Goal: Information Seeking & Learning: Learn about a topic

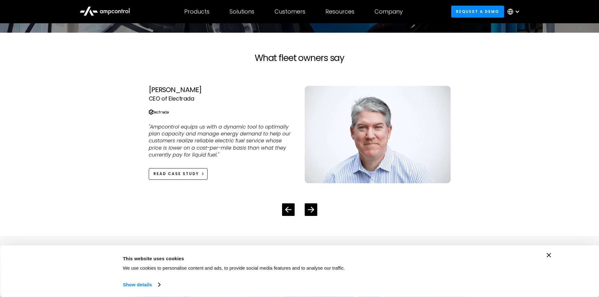
scroll to position [1415, 0]
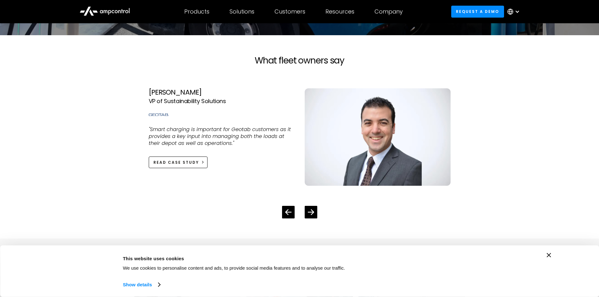
click at [144, 121] on div "Ihor Starepravo Head of Software at WattEV "Ampcontrol's innovative AI-driven p…" at bounding box center [300, 148] width 322 height 140
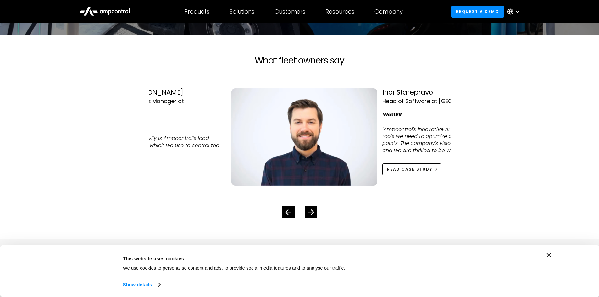
click at [184, 144] on p ""A key feature we rely on heavily is Ampcontrol’s load management functionaliti…" at bounding box center [148, 145] width 146 height 21
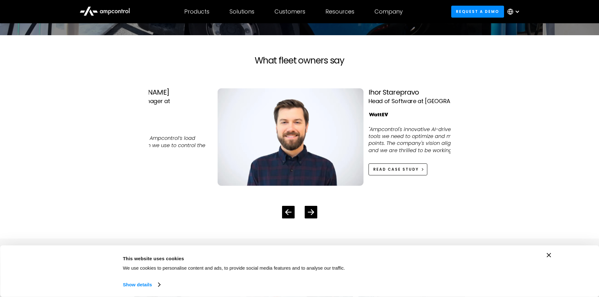
click at [218, 132] on img "1 / 4" at bounding box center [291, 136] width 146 height 97
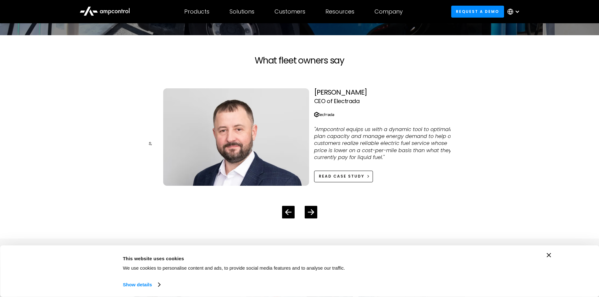
click at [193, 146] on img "2 / 4" at bounding box center [236, 136] width 146 height 97
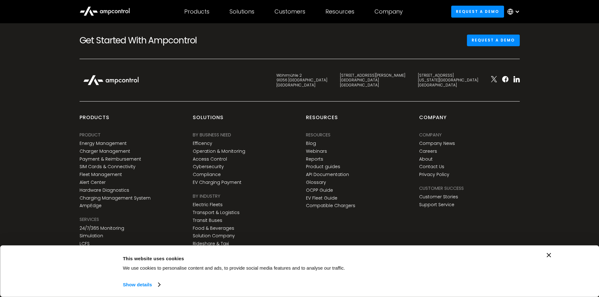
scroll to position [2338, 0]
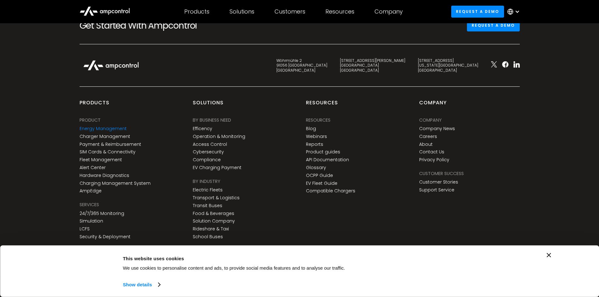
click at [100, 130] on link "Energy Management" at bounding box center [103, 128] width 47 height 5
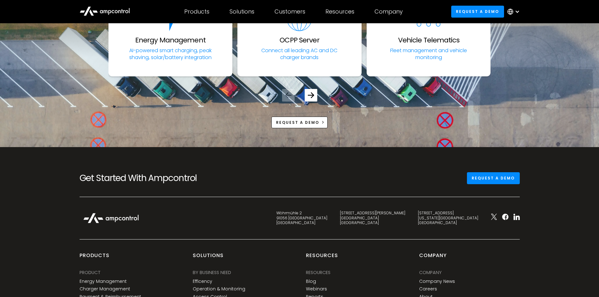
scroll to position [2578, 0]
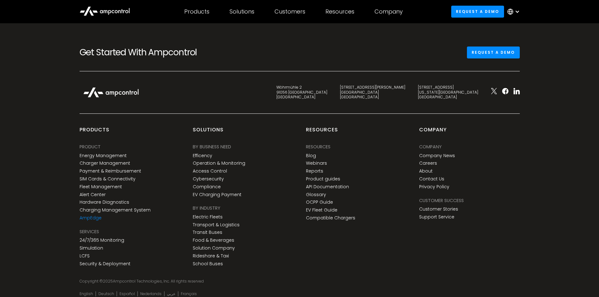
click at [95, 217] on link "AmpEdge" at bounding box center [91, 217] width 22 height 5
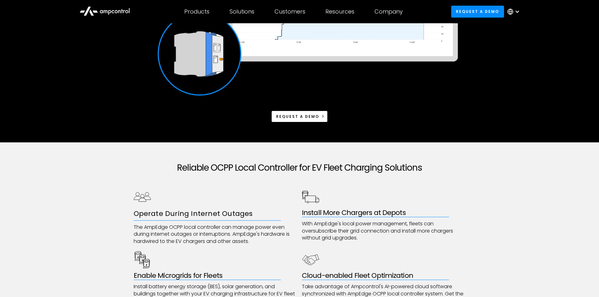
scroll to position [189, 0]
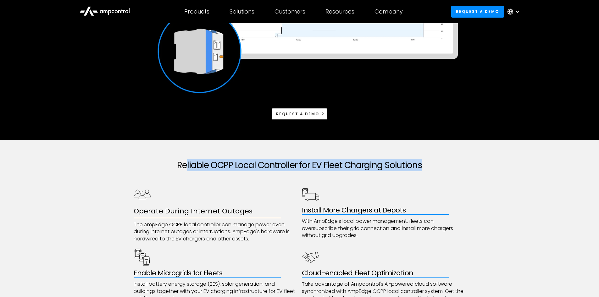
drag, startPoint x: 186, startPoint y: 167, endPoint x: 395, endPoint y: 172, distance: 208.8
click at [395, 172] on div "Reliable OCPP Local Controller for EV Fleet Charging Solutions Operate During I…" at bounding box center [300, 256] width 332 height 232
click at [395, 172] on div at bounding box center [300, 178] width 332 height 15
drag, startPoint x: 436, startPoint y: 164, endPoint x: 168, endPoint y: 166, distance: 268.2
click at [168, 166] on h2 "Reliable OCPP Local Controller for EV Fleet Charging Solutions" at bounding box center [300, 165] width 332 height 11
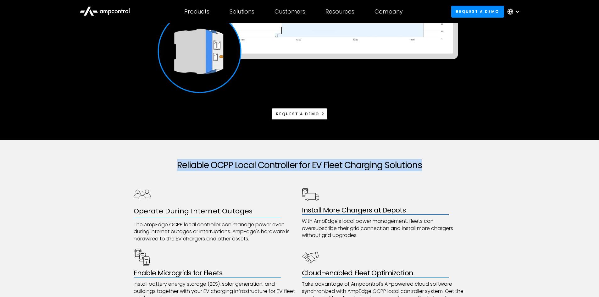
click at [168, 166] on h2 "Reliable OCPP Local Controller for EV Fleet Charging Solutions" at bounding box center [300, 165] width 332 height 11
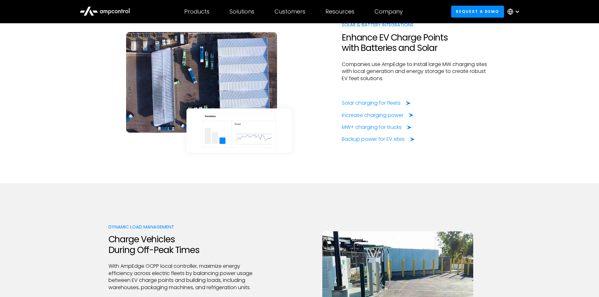
scroll to position [849, 0]
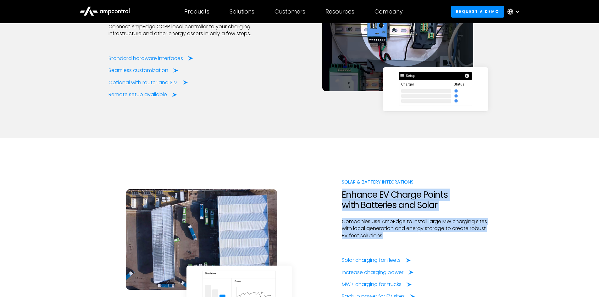
drag, startPoint x: 339, startPoint y: 195, endPoint x: 486, endPoint y: 237, distance: 152.7
click at [486, 237] on div "Solar & Battery InteGrations Enhance EV Charge Points with Batteries and Solar …" at bounding box center [299, 239] width 382 height 121
click at [486, 237] on p "Companies use AmpEdge to install large MW charging sites with local generation …" at bounding box center [416, 228] width 149 height 21
drag, startPoint x: 468, startPoint y: 234, endPoint x: 327, endPoint y: 181, distance: 150.9
click at [327, 181] on div "Solar & Battery InteGrations Enhance EV Charge Points with Batteries and Solar …" at bounding box center [299, 239] width 382 height 121
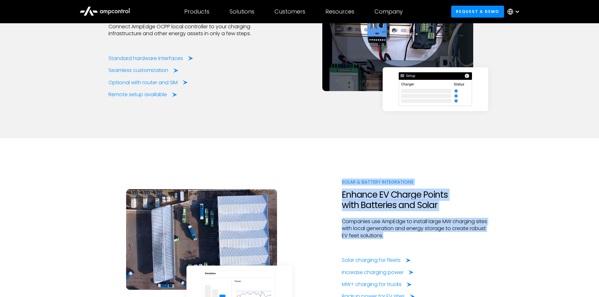
click at [311, 198] on div "Solar & Battery InteGrations Enhance EV Charge Points with Batteries and Solar …" at bounding box center [299, 239] width 382 height 121
drag, startPoint x: 329, startPoint y: 198, endPoint x: 388, endPoint y: 236, distance: 70.5
click at [388, 236] on div "Solar & Battery InteGrations Enhance EV Charge Points with Batteries and Solar …" at bounding box center [299, 239] width 382 height 121
click at [388, 236] on p "Companies use AmpEdge to install large MW charging sites with local generation …" at bounding box center [416, 228] width 149 height 21
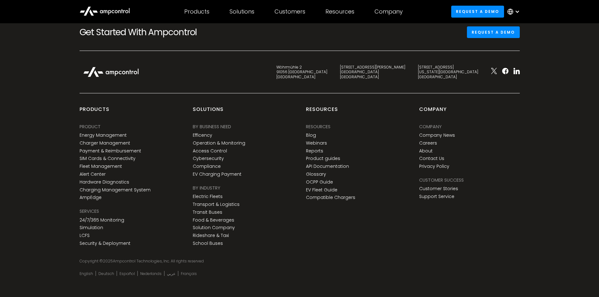
scroll to position [2408, 0]
